Goal: Task Accomplishment & Management: Manage account settings

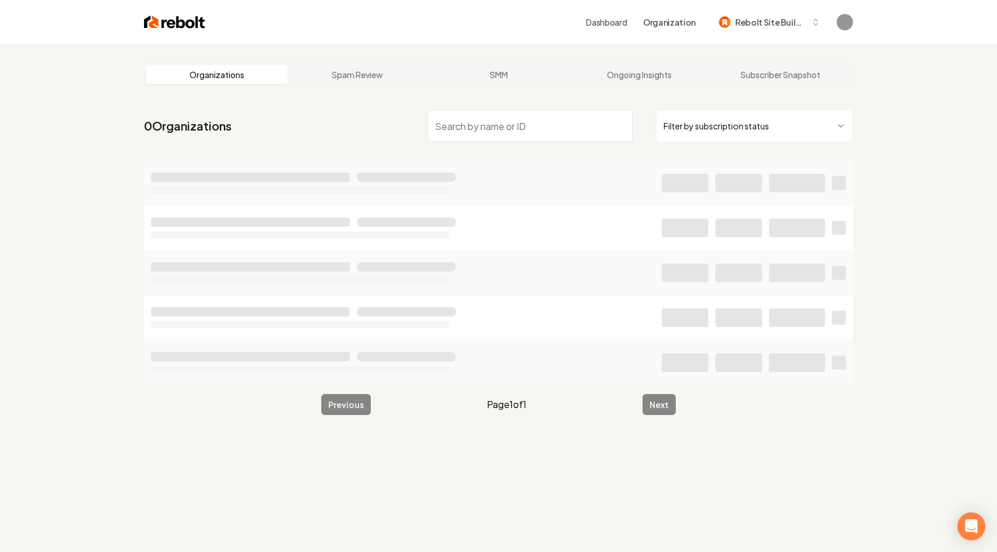
click at [136, 227] on main "Organizations Spam Review SMM Ongoing Insights Subscriber Snapshot 0 Organizati…" at bounding box center [498, 239] width 746 height 390
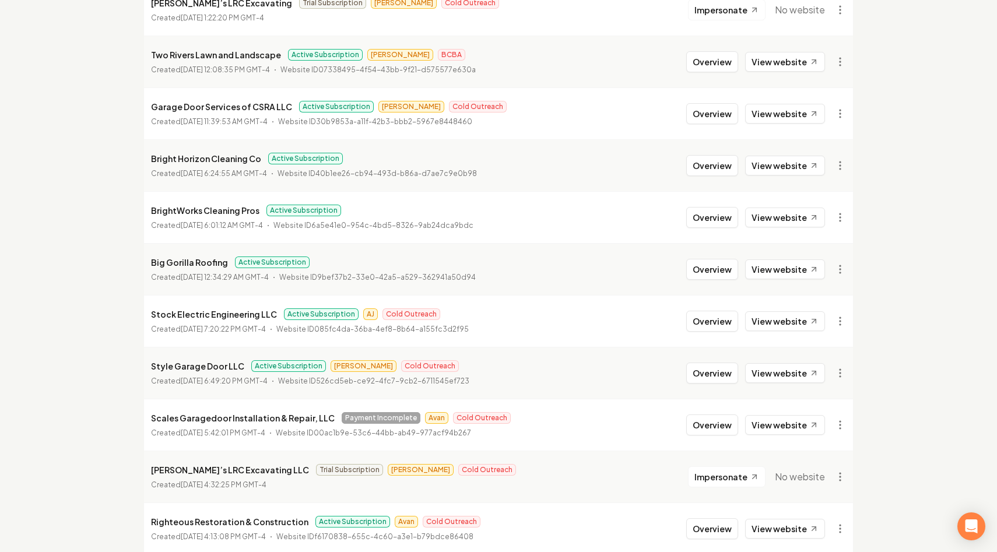
scroll to position [1214, 0]
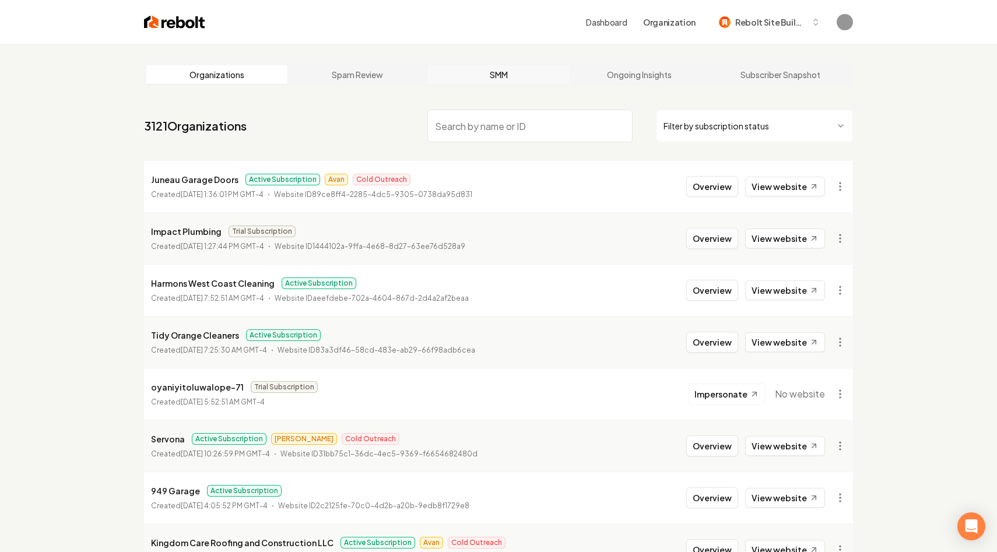
click at [522, 79] on link "SMM" at bounding box center [498, 74] width 141 height 19
